Goal: Transaction & Acquisition: Register for event/course

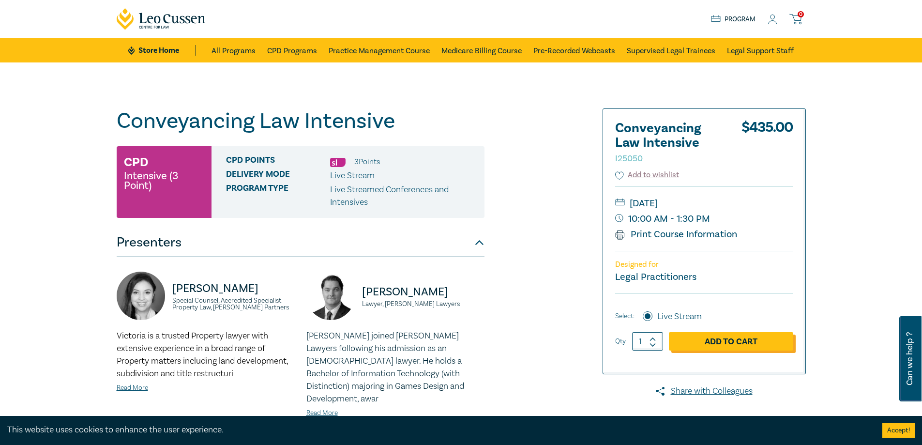
click at [734, 340] on link "Add to Cart" at bounding box center [731, 341] width 124 height 18
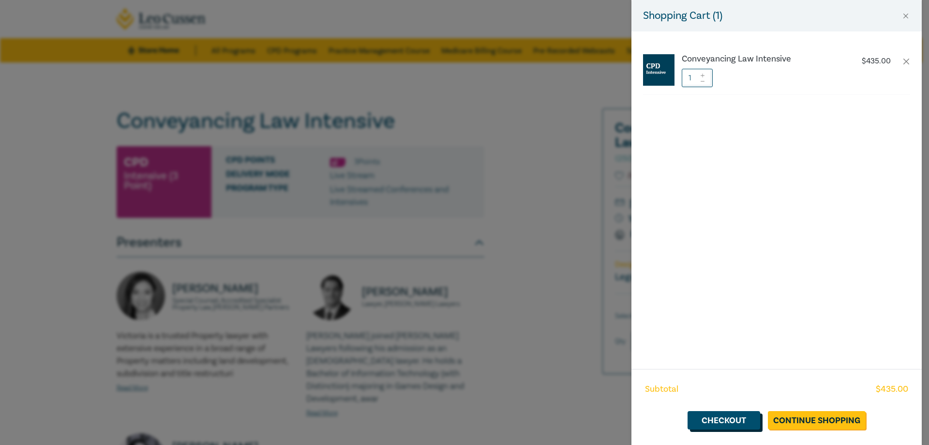
click at [726, 421] on link "Checkout" at bounding box center [724, 420] width 73 height 18
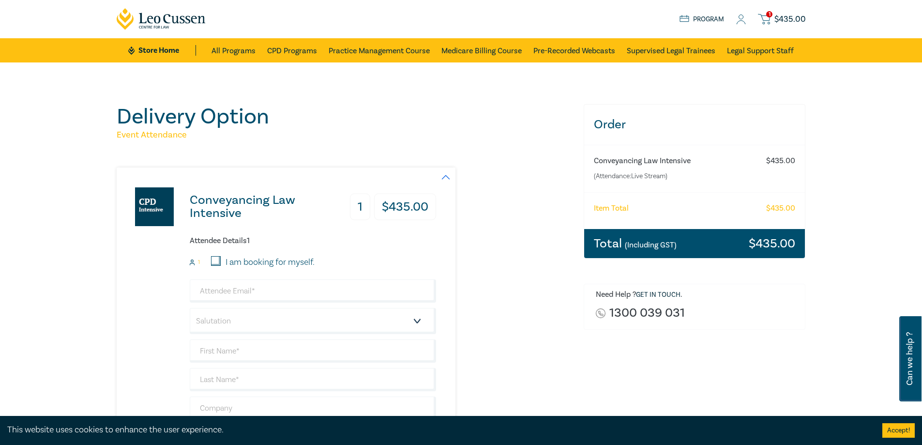
click at [244, 258] on label "I am booking for myself." at bounding box center [270, 262] width 89 height 13
click at [221, 258] on input "I am booking for myself." at bounding box center [216, 261] width 10 height 10
checkbox input "true"
type input "[PERSON_NAME][EMAIL_ADDRESS][DOMAIN_NAME]"
type input "[PERSON_NAME]"
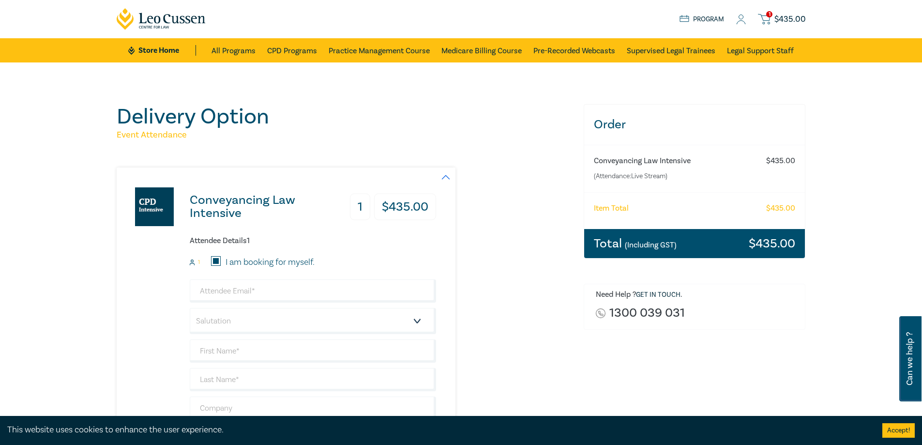
type input "Barkla"
type input "Wisewould [PERSON_NAME] Lawyers, [PERSON_NAME][GEOGRAPHIC_DATA], 000440"
type input "412003221"
click at [740, 18] on icon at bounding box center [741, 20] width 10 height 10
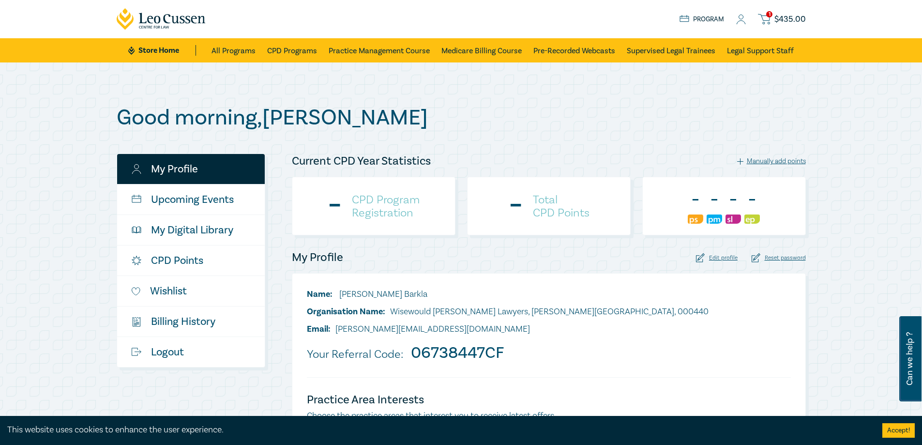
click at [786, 10] on div "1 $ 435.00 Store Home About us Program 1 $ 435.00" at bounding box center [461, 19] width 701 height 38
click at [788, 15] on span "$ 435.00" at bounding box center [789, 19] width 31 height 11
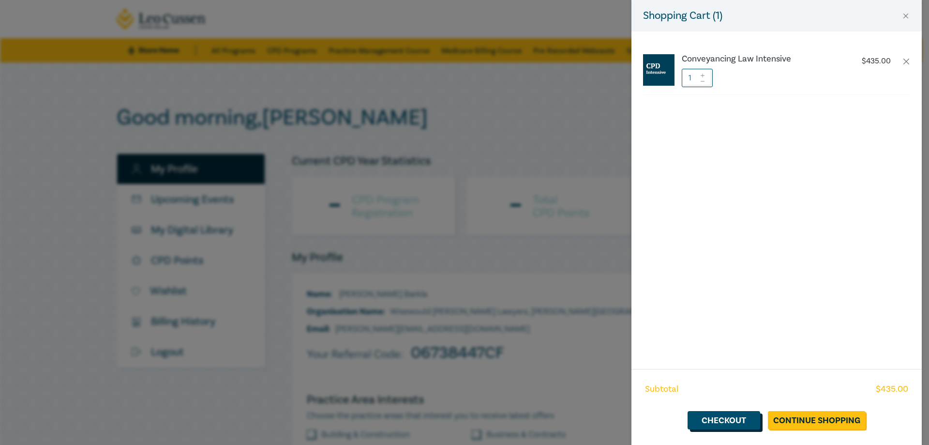
click at [716, 421] on link "Checkout" at bounding box center [724, 420] width 73 height 18
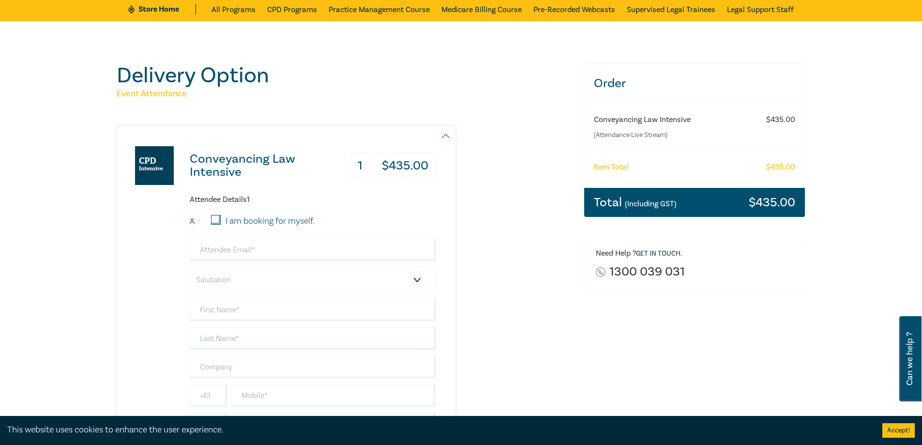
scroll to position [97, 0]
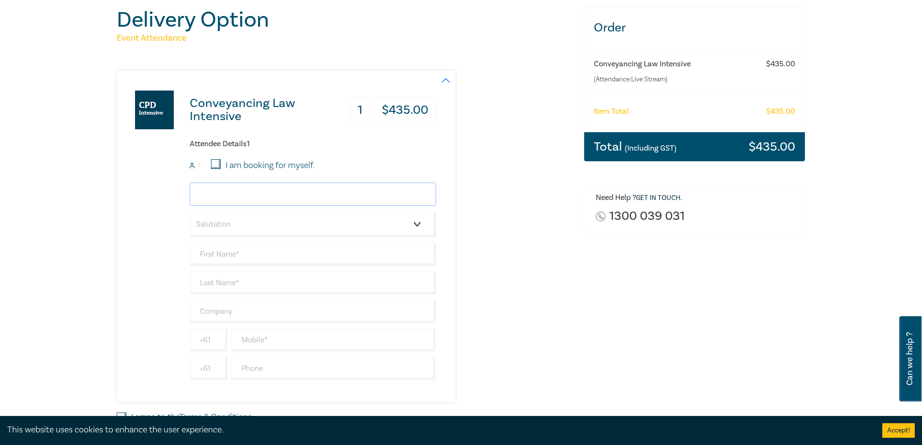
click at [213, 197] on input "email" at bounding box center [313, 193] width 246 height 23
type input "[PERSON_NAME][EMAIL_ADDRESS][DOMAIN_NAME]"
type input "[PERSON_NAME]"
type input "Barkla"
type input "0412003221"
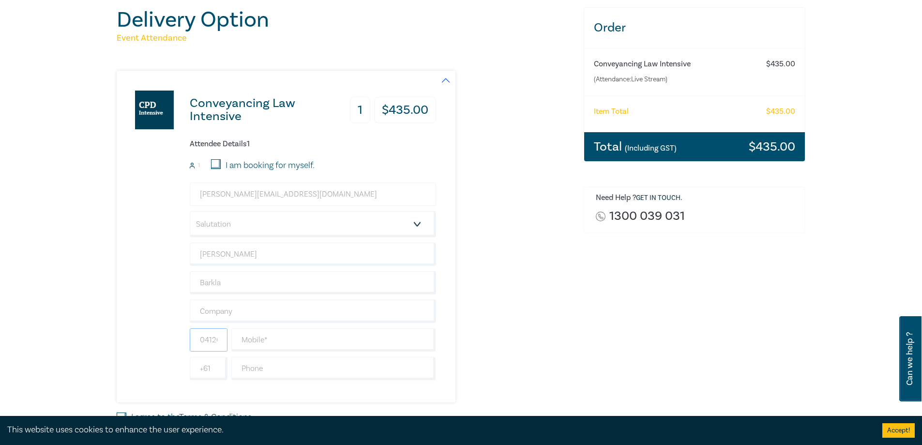
type input "[GEOGRAPHIC_DATA]"
click at [271, 224] on select "Salutation Mr. Mrs. Ms. Miss Dr. Prof. Other" at bounding box center [313, 224] width 246 height 26
select select "Ms."
click at [190, 211] on select "Salutation Mr. Mrs. Ms. Miss Dr. Prof. Other" at bounding box center [313, 224] width 246 height 26
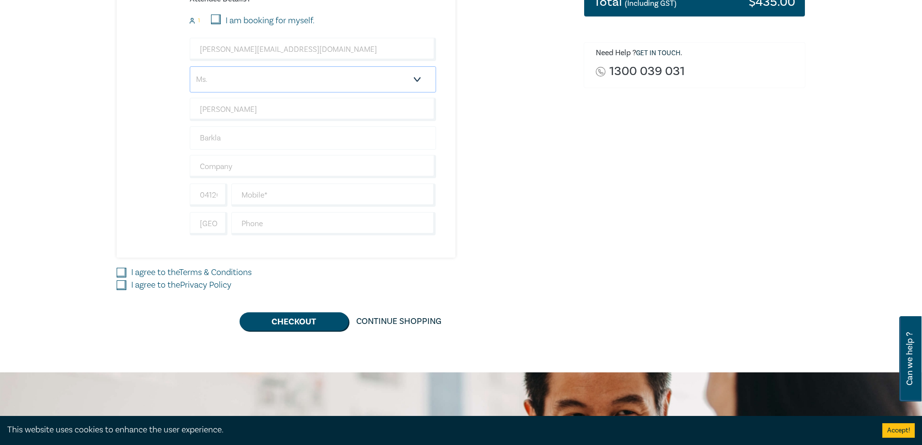
scroll to position [242, 0]
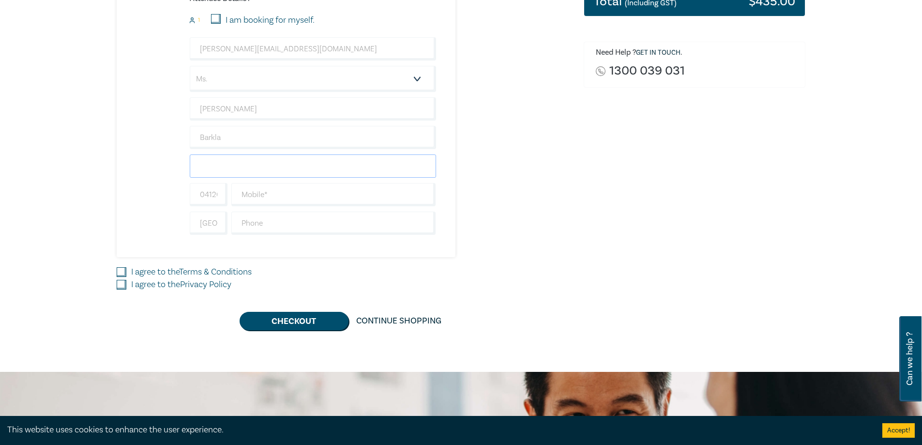
click at [243, 176] on input "text" at bounding box center [313, 165] width 246 height 23
type input "Wisewould [PERSON_NAME]"
click at [283, 197] on input "text" at bounding box center [333, 194] width 205 height 23
click at [221, 198] on input "0412003221" at bounding box center [209, 194] width 38 height 23
click at [540, 241] on div "Conveyancing Law Intensive 1 $ 435.00 Attendee Details 1 1 I am booking for mys…" at bounding box center [344, 91] width 455 height 332
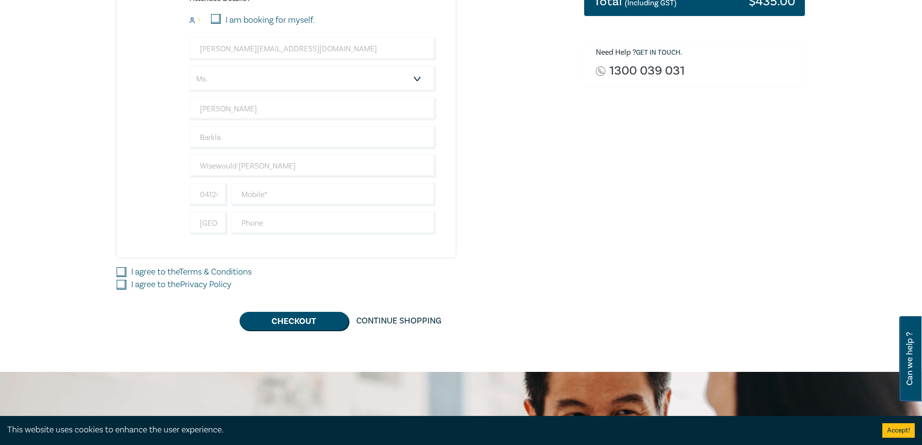
click at [151, 268] on label "I agree to the Terms & Conditions" at bounding box center [191, 272] width 121 height 13
click at [126, 268] on input "I agree to the Terms & Conditions" at bounding box center [122, 272] width 10 height 10
checkbox input "true"
click at [146, 283] on label "I agree to the Privacy Policy" at bounding box center [181, 284] width 100 height 13
click at [126, 283] on input "I agree to the Privacy Policy" at bounding box center [122, 285] width 10 height 10
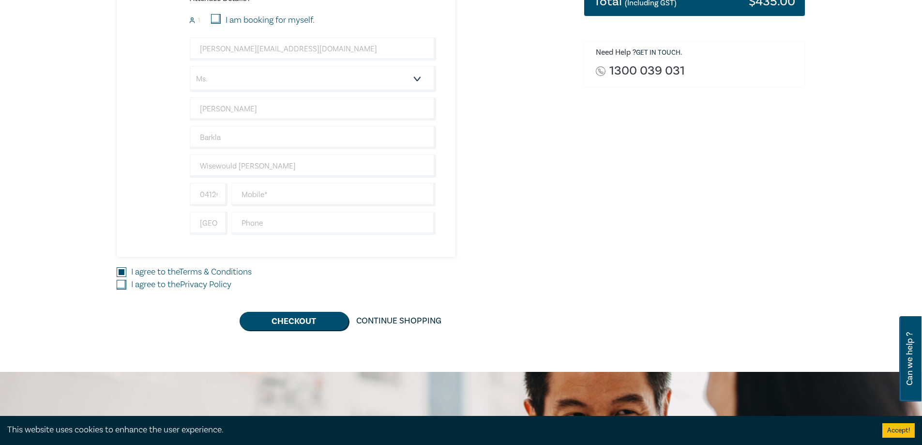
checkbox input "true"
click at [290, 320] on button "Checkout" at bounding box center [294, 321] width 109 height 18
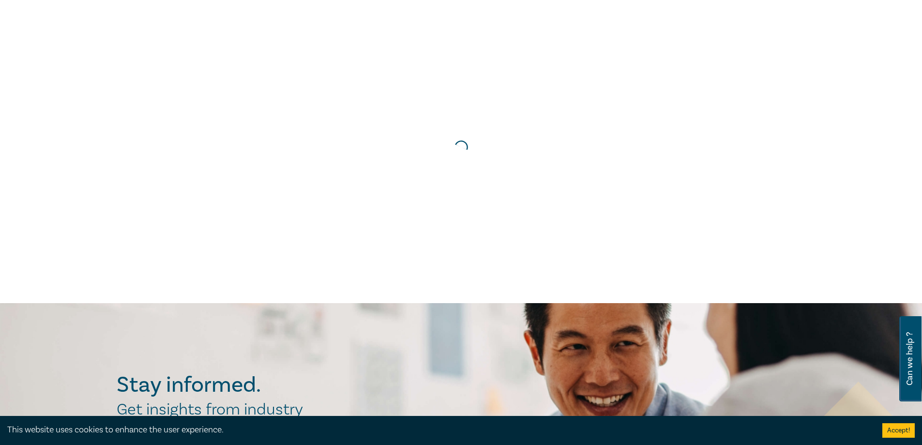
scroll to position [0, 0]
